Goal: Information Seeking & Learning: Learn about a topic

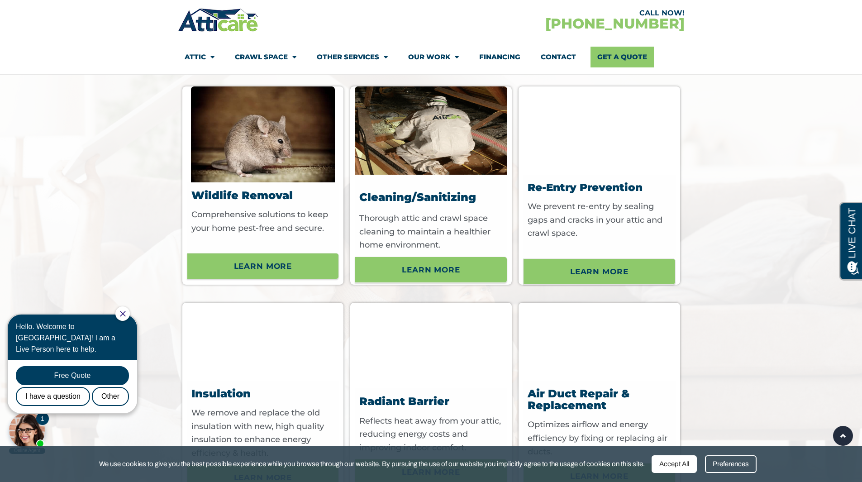
scroll to position [3194, 0]
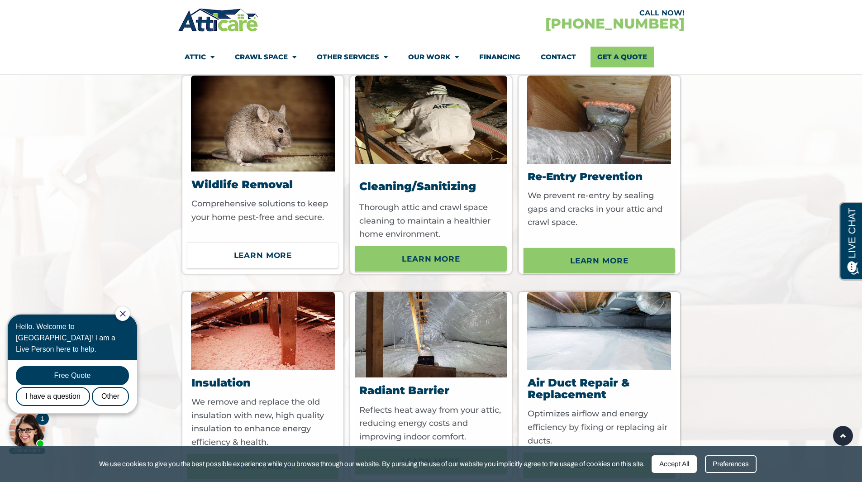
click at [282, 263] on span "Learn More" at bounding box center [263, 255] width 58 height 15
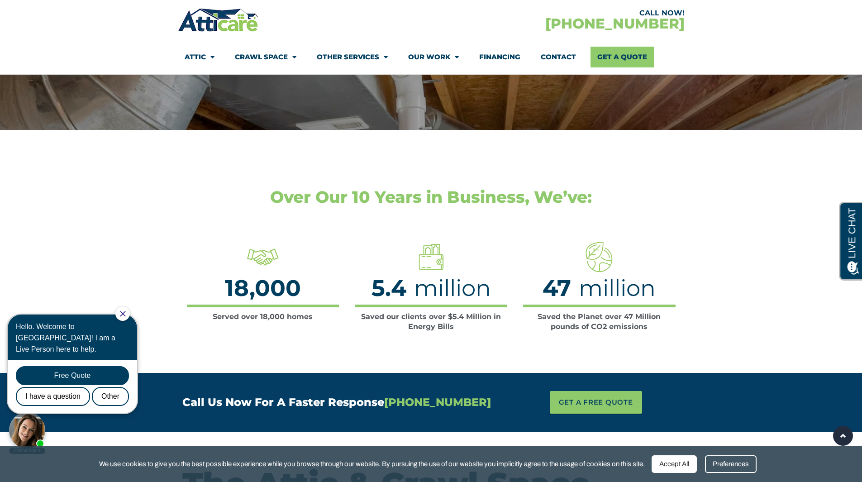
scroll to position [1333, 0]
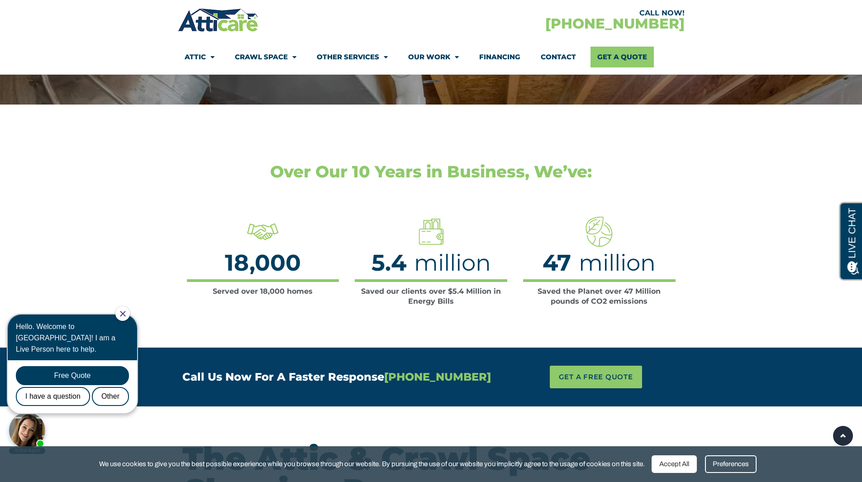
click at [69, 219] on section "Over Our 10 Years in Business, We’ve: Served over 18,000 homes 18,000 Saved our…" at bounding box center [431, 226] width 862 height 243
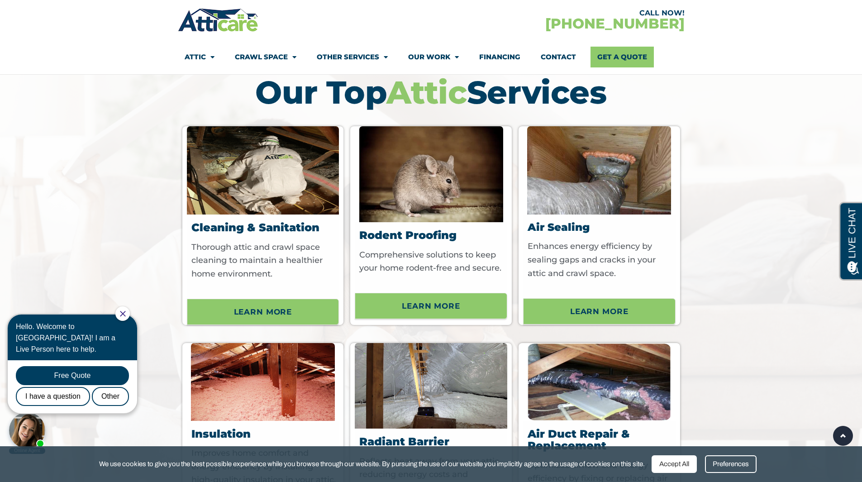
scroll to position [2778, 0]
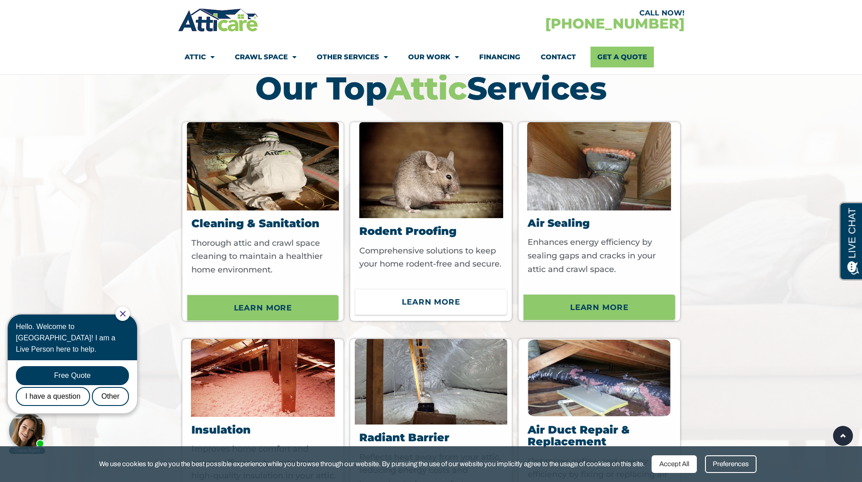
click at [435, 309] on span "Learn More" at bounding box center [431, 301] width 58 height 15
